Goal: Entertainment & Leisure: Consume media (video, audio)

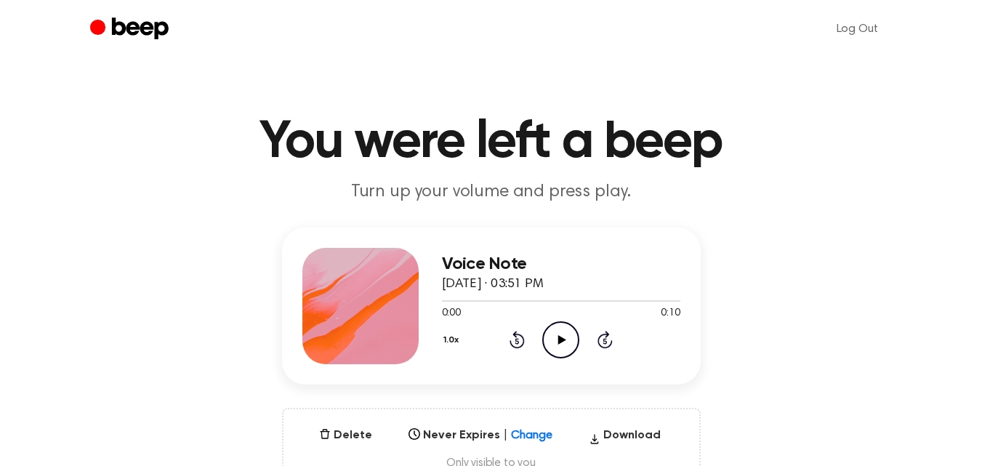
click at [580, 336] on div "1.0x Rewind 5 seconds Play Audio Skip 5 seconds" at bounding box center [561, 339] width 238 height 37
click at [566, 336] on icon "Play Audio" at bounding box center [560, 339] width 37 height 37
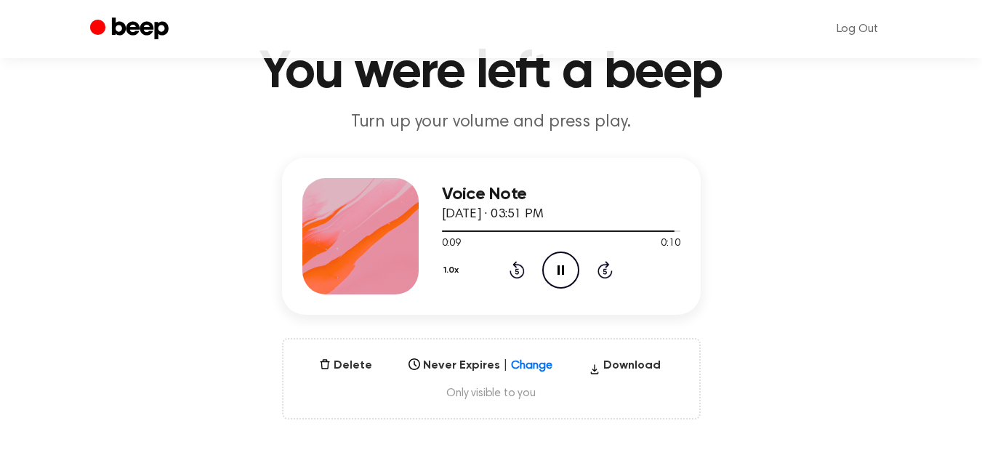
scroll to position [70, 0]
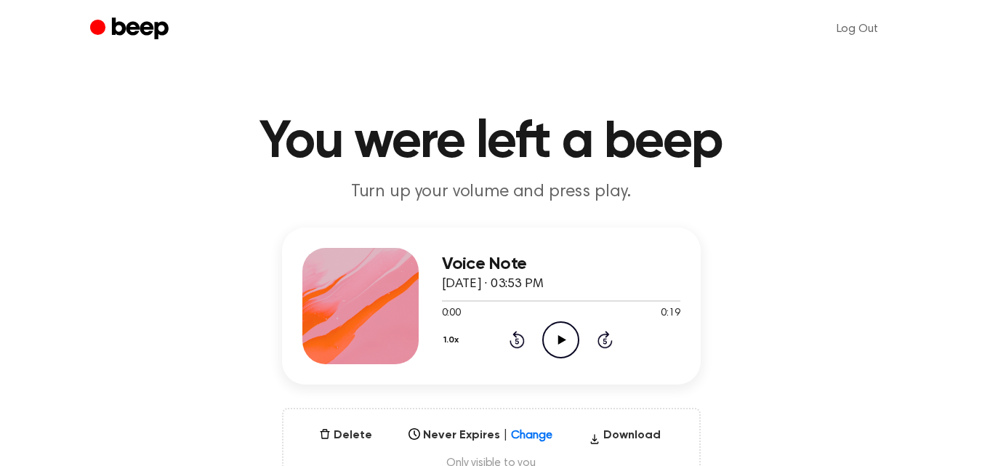
click at [554, 339] on icon "Play Audio" at bounding box center [560, 339] width 37 height 37
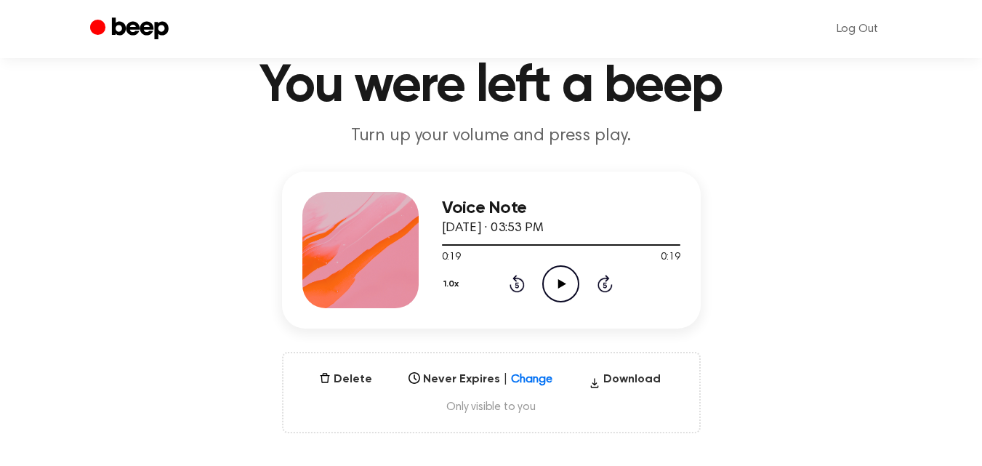
scroll to position [55, 0]
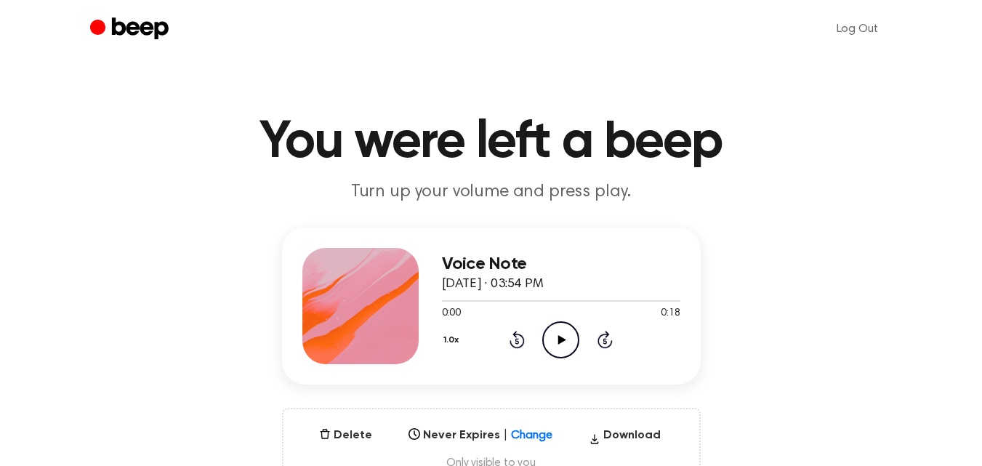
click at [560, 337] on icon at bounding box center [562, 339] width 8 height 9
click at [565, 334] on icon "Play Audio" at bounding box center [560, 339] width 37 height 37
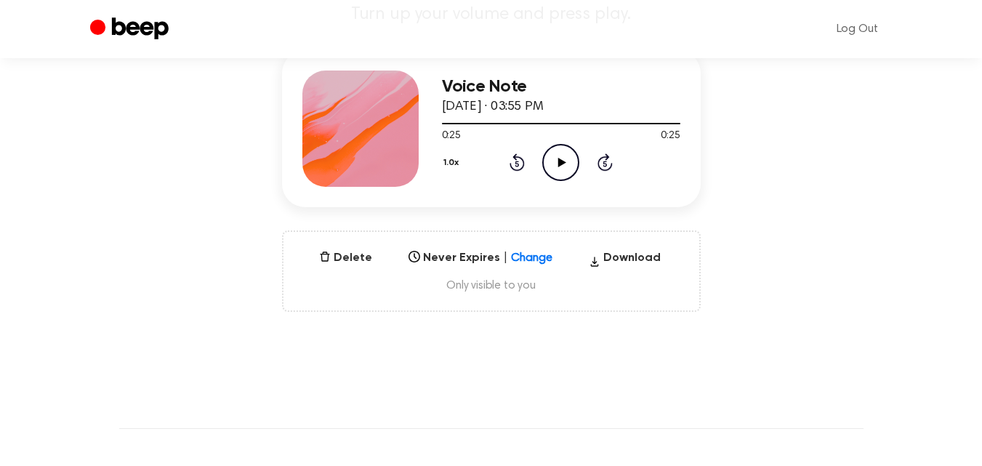
scroll to position [179, 0]
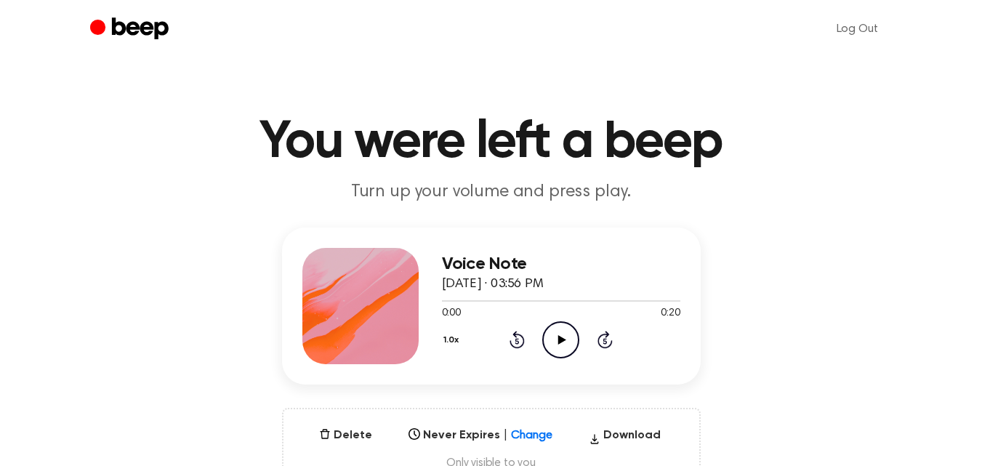
click at [562, 344] on icon "Play Audio" at bounding box center [560, 339] width 37 height 37
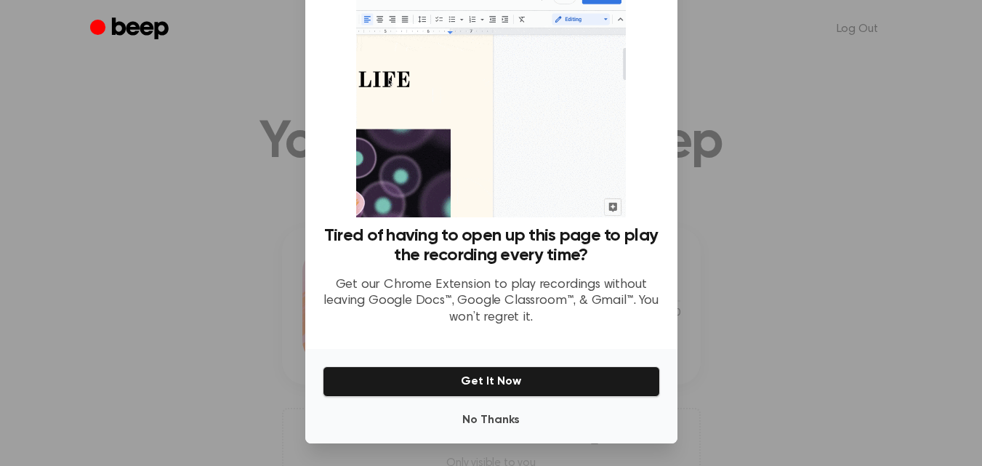
scroll to position [59, 0]
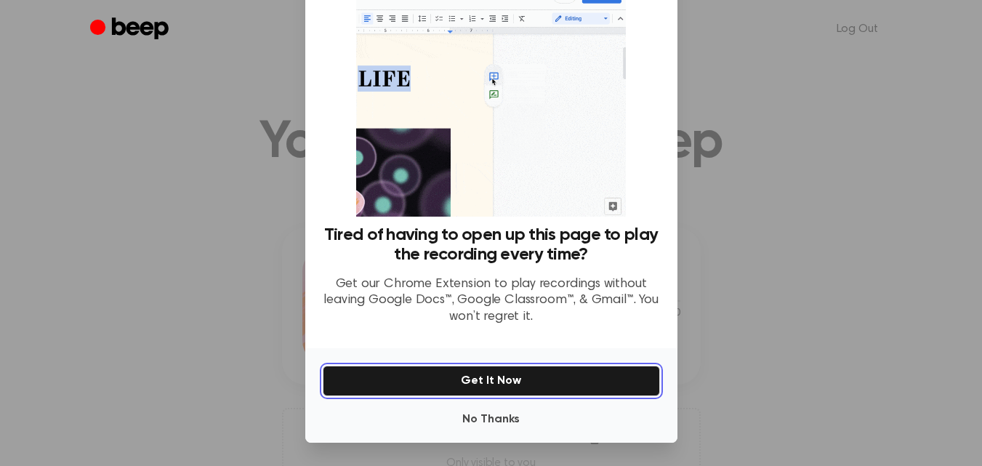
click at [513, 377] on button "Get It Now" at bounding box center [491, 381] width 337 height 31
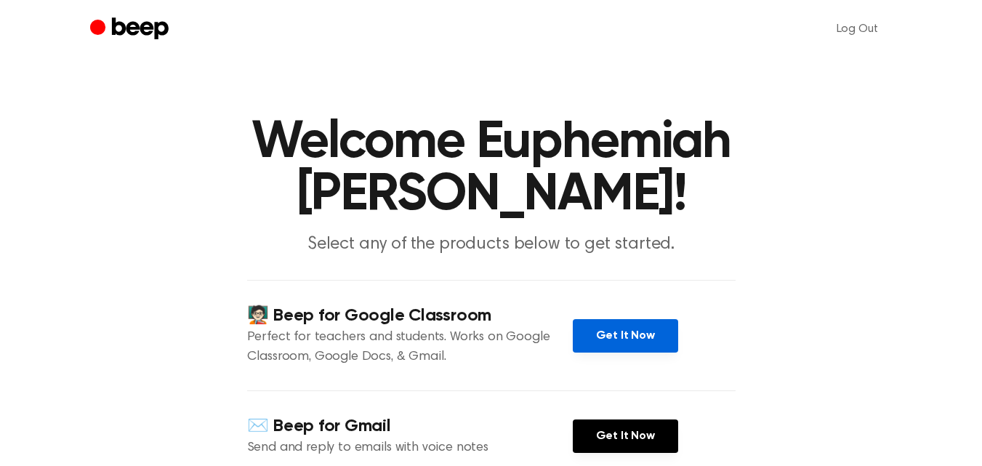
click at [644, 319] on link "Get It Now" at bounding box center [625, 335] width 105 height 33
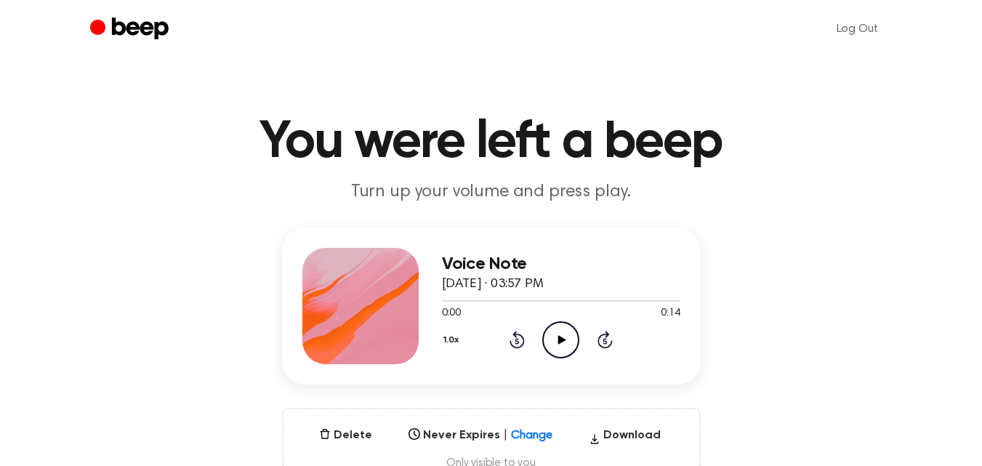
click at [557, 339] on icon "Play Audio" at bounding box center [560, 339] width 37 height 37
click at [564, 340] on icon at bounding box center [562, 339] width 8 height 9
click at [568, 335] on icon "Play Audio" at bounding box center [560, 339] width 37 height 37
click at [560, 336] on icon at bounding box center [562, 339] width 8 height 9
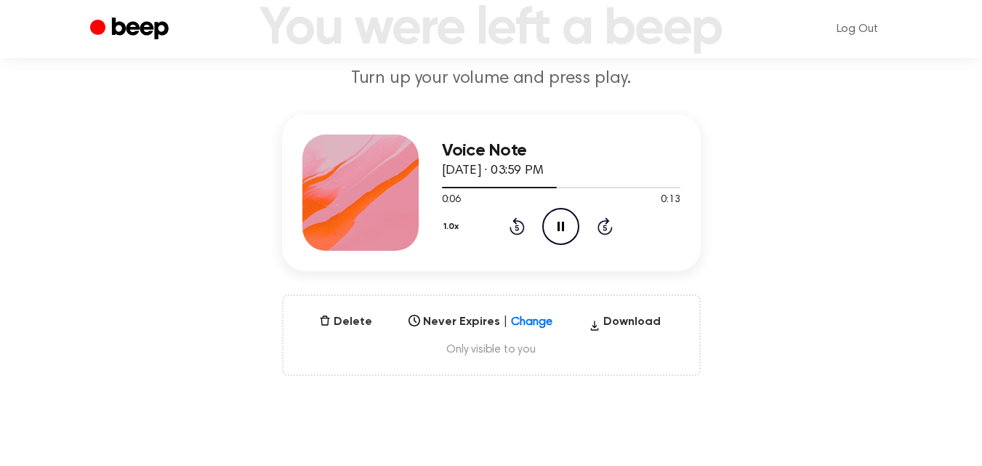
scroll to position [113, 0]
click at [557, 232] on icon "Play Audio" at bounding box center [560, 227] width 37 height 37
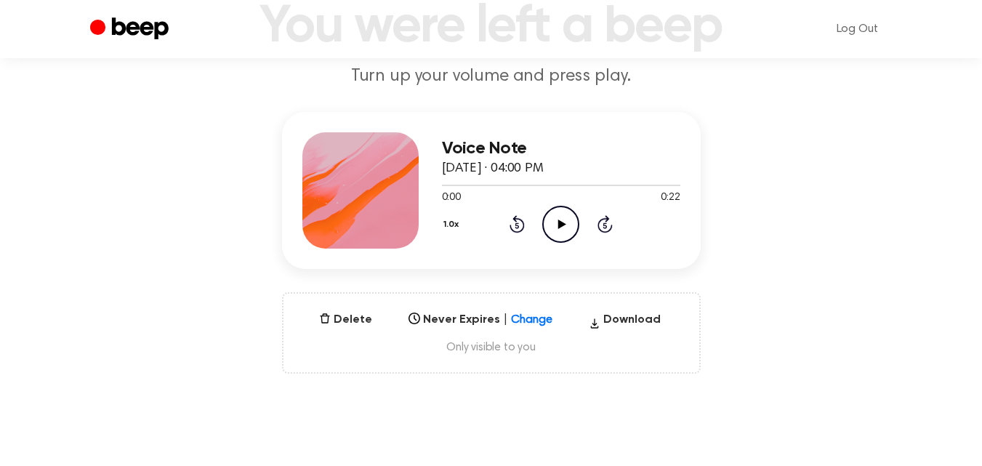
click at [560, 231] on icon "Play Audio" at bounding box center [560, 224] width 37 height 37
